Goal: Transaction & Acquisition: Purchase product/service

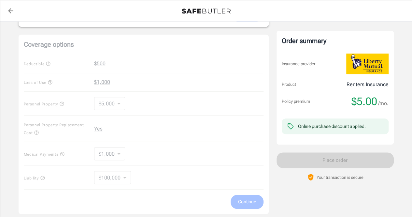
scroll to position [256, 0]
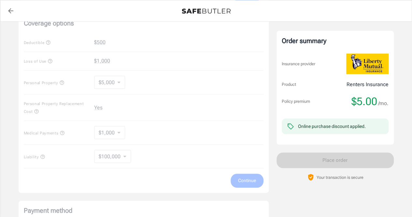
click at [42, 153] on div "Coverage options Deductible $500 Loss of Use $1,000 Personal Property $5,000 50…" at bounding box center [144, 102] width 250 height 179
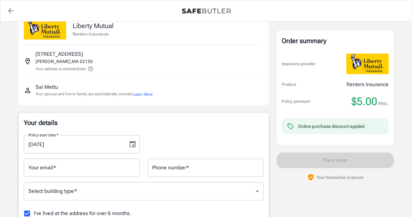
scroll to position [0, 0]
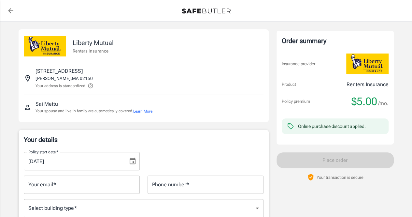
click at [151, 110] on button "Learn More" at bounding box center [142, 111] width 19 height 6
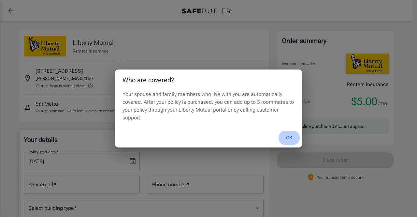
click at [289, 135] on button "OK" at bounding box center [289, 138] width 21 height 14
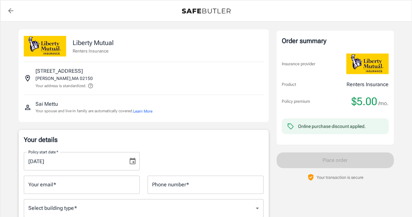
click at [64, 72] on p "100 HEARD ST" at bounding box center [59, 71] width 47 height 8
click at [88, 86] on button at bounding box center [89, 86] width 7 height 8
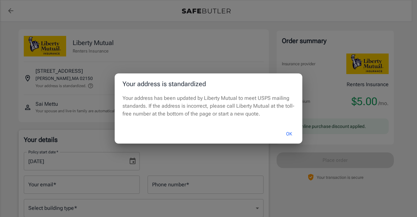
click at [289, 134] on button "OK" at bounding box center [289, 134] width 21 height 14
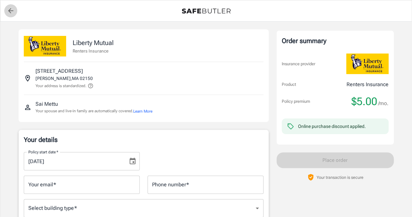
click at [10, 10] on icon "back to quotes" at bounding box center [11, 11] width 8 height 8
click at [9, 8] on icon "back to quotes" at bounding box center [11, 11] width 8 height 8
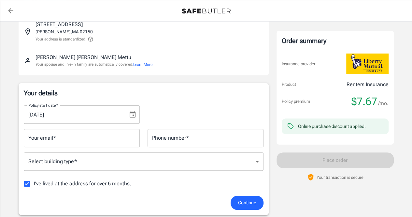
scroll to position [47, 0]
click at [132, 114] on icon "Choose date, selected date is Sep 29, 2025" at bounding box center [133, 114] width 8 height 8
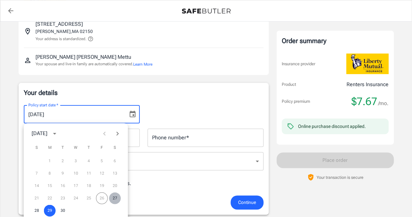
click at [116, 200] on button "27" at bounding box center [115, 198] width 12 height 12
type input "[DATE]"
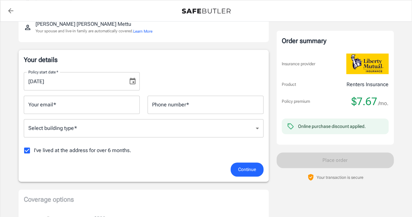
scroll to position [80, 0]
click at [109, 105] on input "Your email   *" at bounding box center [82, 104] width 116 height 18
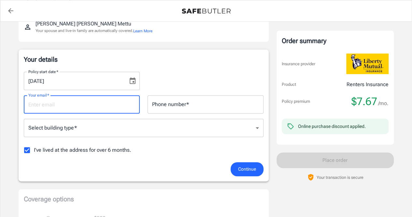
type input "[EMAIL_ADDRESS][DOMAIN_NAME]"
click at [154, 105] on input "Phone number   *" at bounding box center [206, 104] width 116 height 18
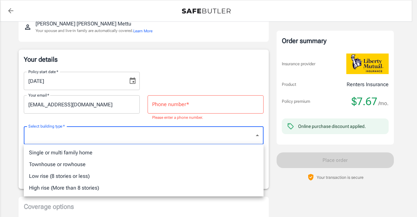
click at [133, 171] on li "Low rise (8 stories or less)" at bounding box center [144, 176] width 240 height 12
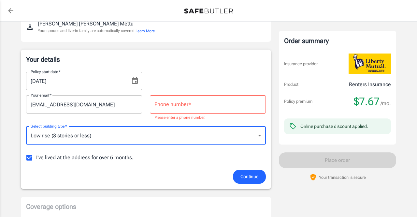
type input "lowrise"
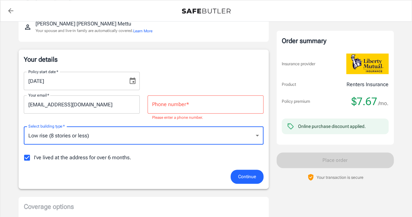
click at [29, 159] on input "I've lived at the address for over 6 months." at bounding box center [27, 158] width 14 height 14
checkbox input "false"
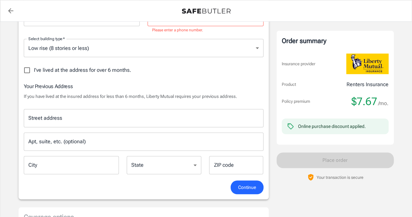
scroll to position [168, 0]
click at [40, 116] on input "Street address" at bounding box center [144, 118] width 234 height 12
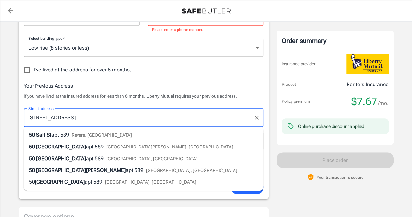
click at [38, 135] on span "Salt St" at bounding box center [43, 135] width 15 height 6
type input "[STREET_ADDRESS]"
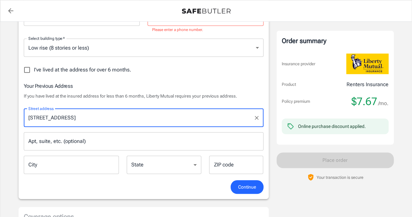
type input "Revere"
select select "MA"
type input "02151"
type input "[STREET_ADDRESS]"
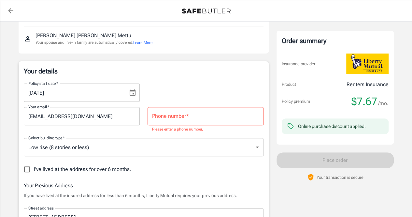
scroll to position [60, 0]
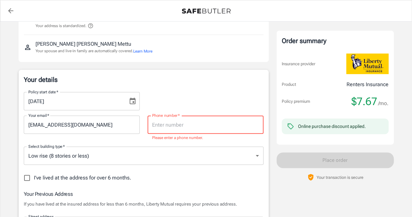
click at [213, 126] on input "Phone number   *" at bounding box center [206, 124] width 116 height 18
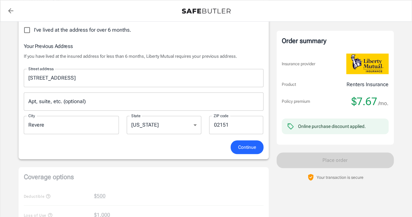
scroll to position [202, 0]
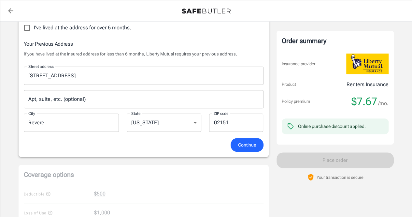
type input "6179612142"
click at [238, 142] on span "Continue" at bounding box center [247, 145] width 18 height 8
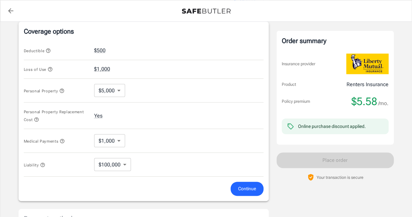
scroll to position [273, 0]
click at [43, 161] on icon "button" at bounding box center [43, 163] width 4 height 4
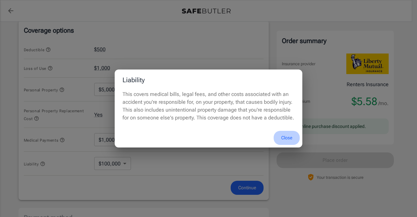
click at [293, 137] on button "Close" at bounding box center [287, 138] width 26 height 14
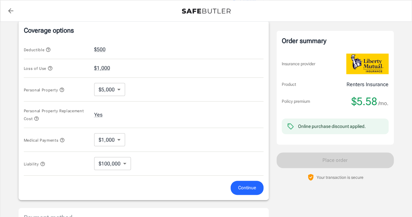
click at [50, 47] on icon "button" at bounding box center [48, 49] width 5 height 5
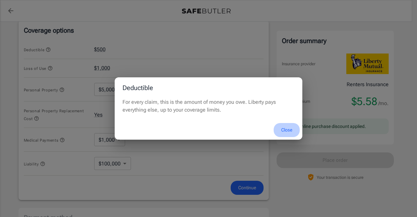
click at [291, 128] on button "Close" at bounding box center [287, 130] width 26 height 14
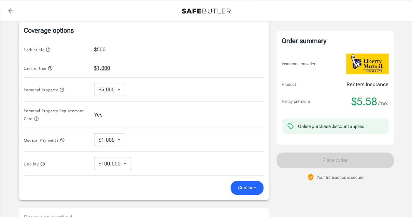
click at [50, 68] on icon "button" at bounding box center [50, 68] width 5 height 5
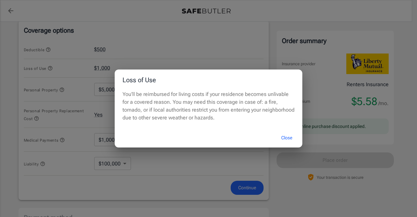
click at [290, 140] on button "Close" at bounding box center [287, 138] width 26 height 14
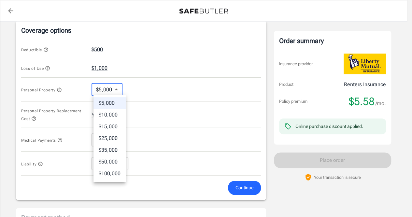
click at [118, 89] on body "Policy premium $ 5.58 /mo Liberty Mutual Renters Insurance [STREET_ADDRESS] You…" at bounding box center [206, 47] width 412 height 641
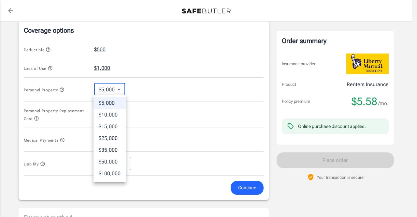
click at [61, 87] on div at bounding box center [208, 108] width 417 height 217
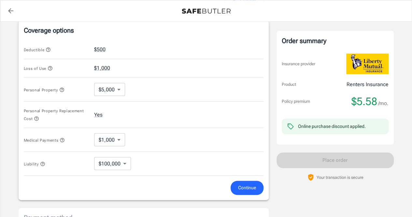
click at [63, 88] on icon "button" at bounding box center [61, 89] width 5 height 5
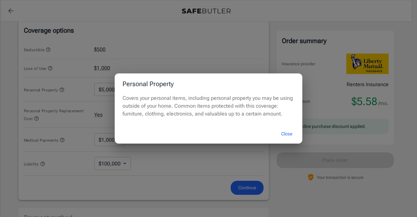
click at [65, 124] on div "Personal Property Covers your personal items, including personal property you m…" at bounding box center [208, 108] width 417 height 217
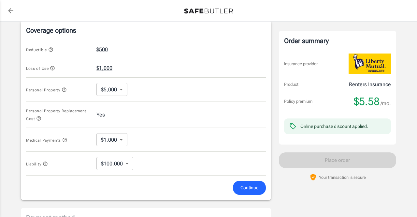
click at [98, 138] on body "Policy premium $ 5.58 /mo Liberty Mutual Renters Insurance [STREET_ADDRESS] You…" at bounding box center [208, 47] width 417 height 641
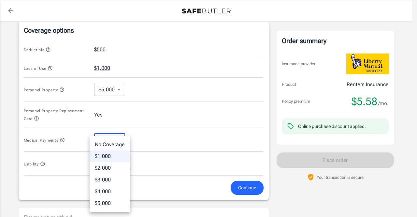
click at [145, 114] on div at bounding box center [208, 108] width 417 height 217
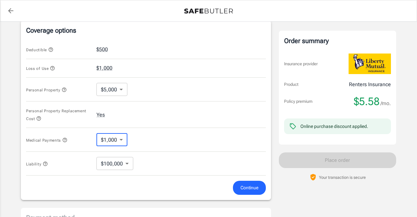
click at [116, 90] on body "Policy premium $ 5.58 /mo Liberty Mutual Renters Insurance [STREET_ADDRESS] You…" at bounding box center [208, 47] width 417 height 641
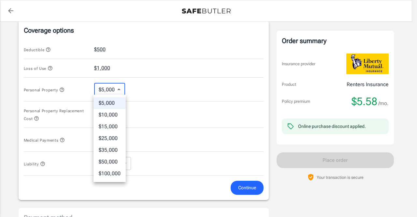
click at [223, 91] on div at bounding box center [208, 108] width 417 height 217
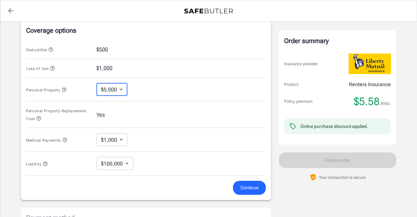
click at [115, 90] on body "Policy premium $ 5.58 /mo Liberty Mutual Renters Insurance [STREET_ADDRESS] You…" at bounding box center [208, 47] width 417 height 641
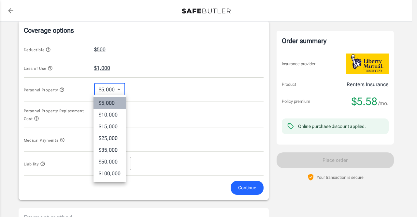
click at [116, 104] on li "$5,000" at bounding box center [110, 103] width 32 height 12
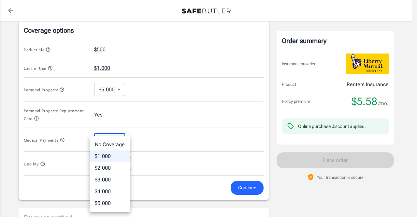
click at [116, 143] on body "Policy premium $ 5.58 /mo Liberty Mutual Renters Insurance [STREET_ADDRESS] You…" at bounding box center [208, 47] width 417 height 641
click at [116, 143] on li "No Coverage" at bounding box center [110, 145] width 40 height 12
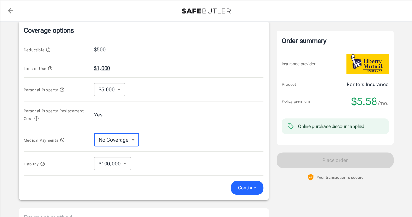
click at [157, 130] on div "Medical Payments No Coverage No Coverage ​" at bounding box center [144, 140] width 240 height 24
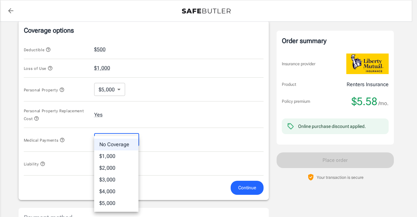
click at [126, 135] on body "Policy premium $ 5.58 /mo Liberty Mutual Renters Insurance [STREET_ADDRESS] You…" at bounding box center [208, 47] width 417 height 641
click at [127, 202] on li "$5,000" at bounding box center [116, 203] width 44 height 12
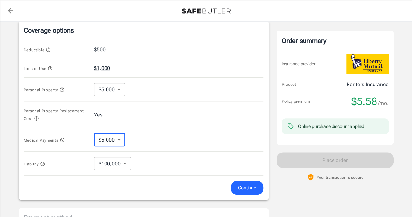
click at [63, 138] on icon "button" at bounding box center [62, 140] width 4 height 4
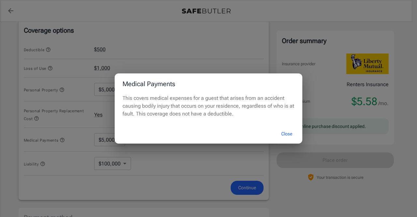
click at [285, 135] on button "Close" at bounding box center [287, 134] width 26 height 14
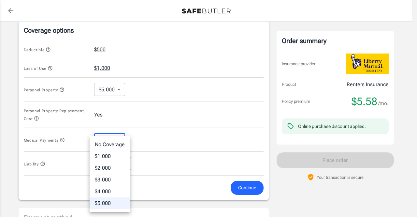
click at [112, 141] on body "Policy premium $ 5.58 /mo Liberty Mutual Renters Insurance [STREET_ADDRESS] You…" at bounding box center [208, 47] width 417 height 641
click at [113, 147] on li "No Coverage" at bounding box center [110, 145] width 40 height 12
type input "No Coverage"
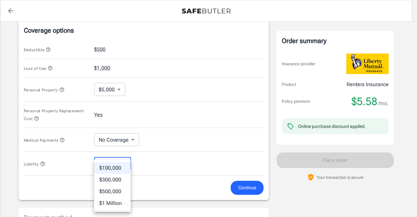
click at [121, 160] on body "Policy premium $ 5.58 /mo Liberty Mutual Renters Insurance [STREET_ADDRESS] You…" at bounding box center [208, 47] width 417 height 641
click at [147, 156] on div at bounding box center [208, 108] width 417 height 217
click at [127, 159] on body "Policy premium $ 5.58 /mo Liberty Mutual Renters Insurance [STREET_ADDRESS] You…" at bounding box center [208, 47] width 417 height 641
click at [190, 130] on div at bounding box center [208, 108] width 417 height 217
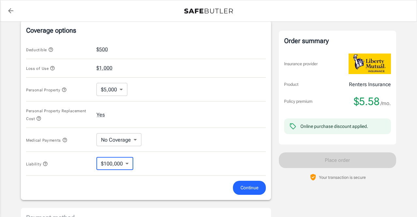
click at [115, 164] on body "Policy premium $ 5.58 /mo Liberty Mutual Renters Insurance [STREET_ADDRESS] You…" at bounding box center [208, 47] width 417 height 641
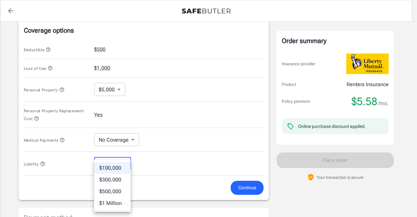
click at [110, 197] on li "$1 Million" at bounding box center [112, 203] width 37 height 12
click at [126, 159] on body "Policy premium $ 5.58 /mo Liberty Mutual Renters Insurance [STREET_ADDRESS] You…" at bounding box center [208, 47] width 417 height 641
click at [118, 165] on li "$100,000" at bounding box center [112, 168] width 37 height 12
type input "100000"
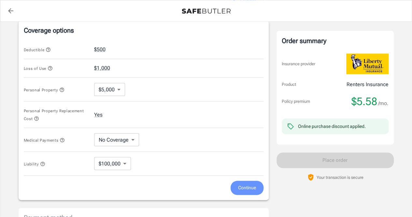
click at [249, 186] on span "Continue" at bounding box center [247, 188] width 18 height 8
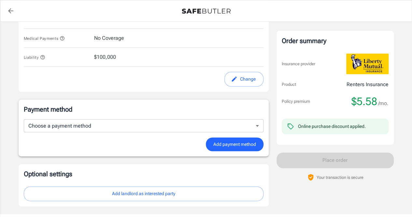
scroll to position [369, 0]
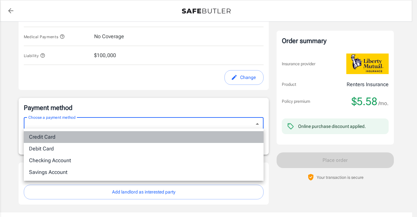
click at [167, 132] on li "Credit Card" at bounding box center [144, 137] width 240 height 12
type input "credit"
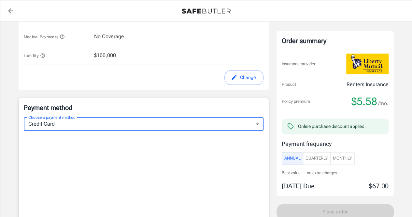
click at [351, 157] on span "Monthly" at bounding box center [342, 158] width 19 height 7
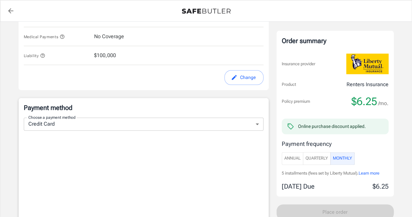
click at [380, 171] on span "Learn more" at bounding box center [369, 173] width 21 height 5
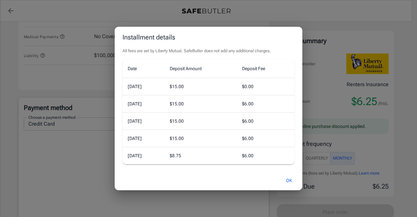
click at [292, 182] on button "OK" at bounding box center [289, 180] width 21 height 14
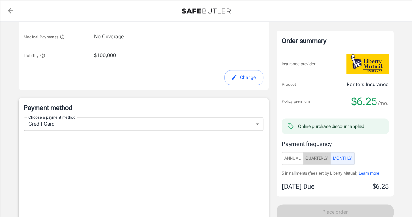
click at [323, 157] on span "Quarterly" at bounding box center [317, 158] width 22 height 7
click at [363, 172] on span "Learn more" at bounding box center [369, 173] width 21 height 5
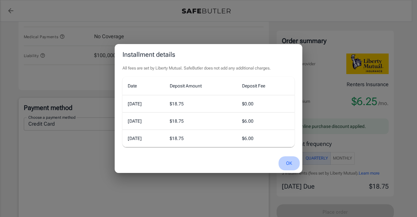
click at [289, 163] on button "OK" at bounding box center [289, 163] width 21 height 14
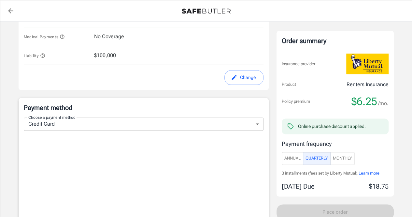
click at [294, 157] on span "Annual" at bounding box center [293, 158] width 16 height 7
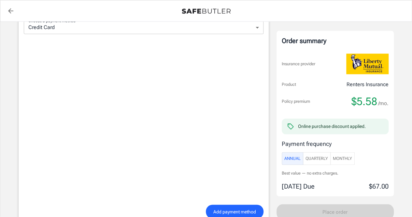
scroll to position [467, 0]
click at [239, 206] on span "Add payment method" at bounding box center [235, 210] width 43 height 8
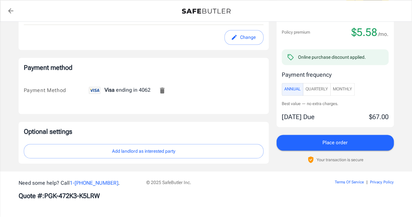
scroll to position [407, 0]
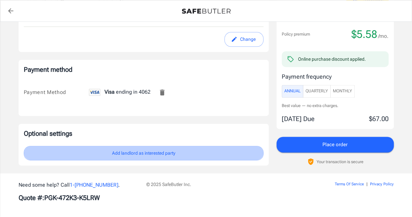
click at [211, 150] on button "Add landlord as interested party" at bounding box center [144, 153] width 240 height 15
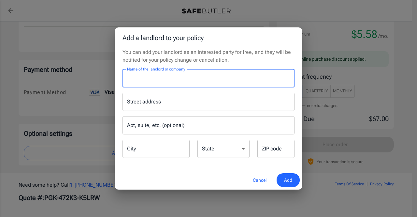
click at [214, 82] on input "Name of the landlord or company" at bounding box center [209, 78] width 172 height 18
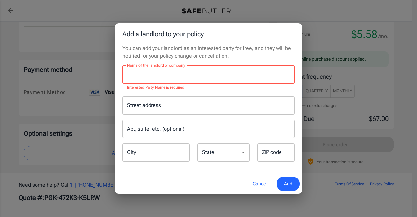
paste input "One North of Boston-Greystar"
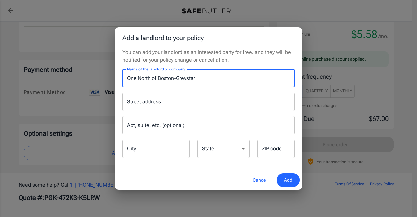
type input "One North of Boston-Greystar"
click at [182, 103] on input "Street address" at bounding box center [209, 102] width 166 height 12
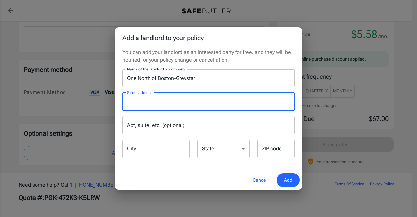
paste input "PO Box 115009"
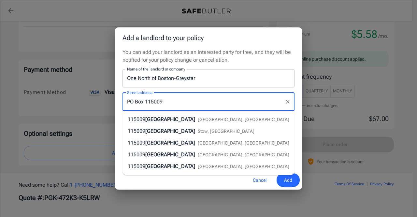
type input "PO Box 115009"
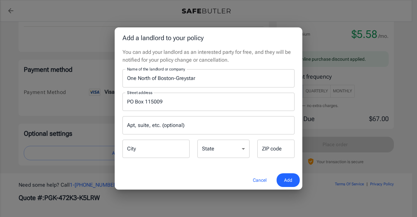
click at [298, 82] on div "Name of the landlord or company One North of Boston-Greystar Name of the landlo…" at bounding box center [209, 78] width 180 height 18
click at [172, 148] on input "City" at bounding box center [156, 149] width 67 height 18
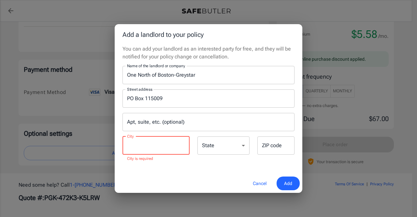
paste input "Carrollton"
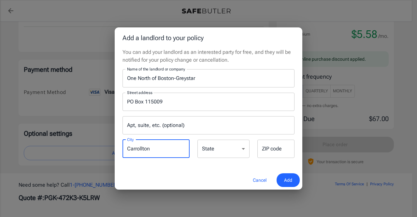
type input "Carrollton"
click at [223, 146] on select "[US_STATE] [US_STATE] [US_STATE] [US_STATE] [US_STATE] [US_STATE] [US_STATE] [U…" at bounding box center [224, 149] width 52 height 18
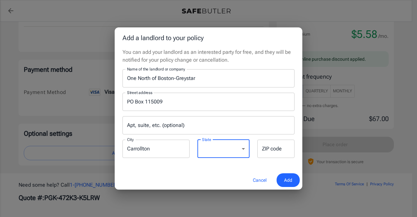
select select "[GEOGRAPHIC_DATA]"
click at [198, 140] on select "[US_STATE] [US_STATE] [US_STATE] [US_STATE] [US_STATE] [US_STATE] [US_STATE] [U…" at bounding box center [224, 149] width 52 height 18
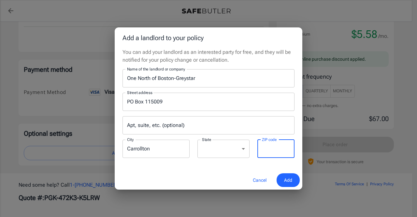
click at [266, 152] on input "ZIP code" at bounding box center [276, 149] width 37 height 18
type input "75001"
click at [289, 180] on span "Add" at bounding box center [288, 180] width 8 height 8
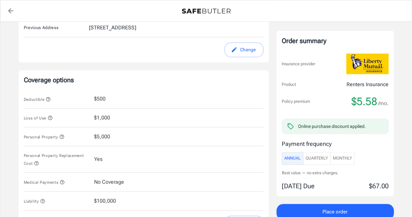
scroll to position [227, 0]
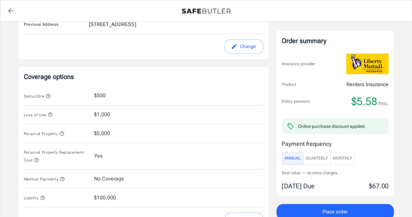
click at [338, 210] on span "Place order" at bounding box center [335, 211] width 25 height 8
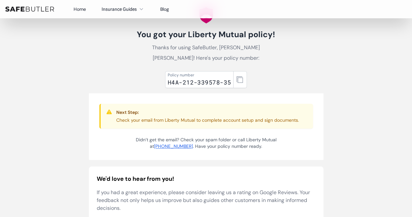
scroll to position [23, 0]
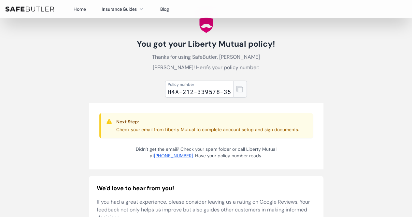
click at [242, 92] on button "button" at bounding box center [240, 89] width 14 height 17
